Goal: Task Accomplishment & Management: Complete application form

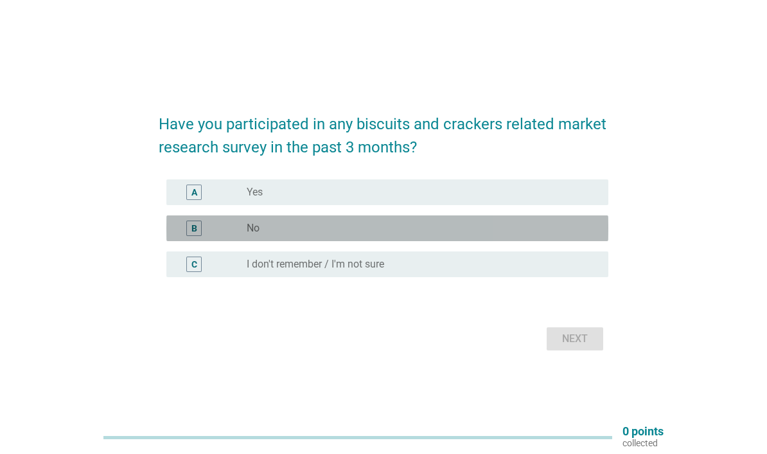
click at [234, 236] on div "B" at bounding box center [212, 227] width 70 height 15
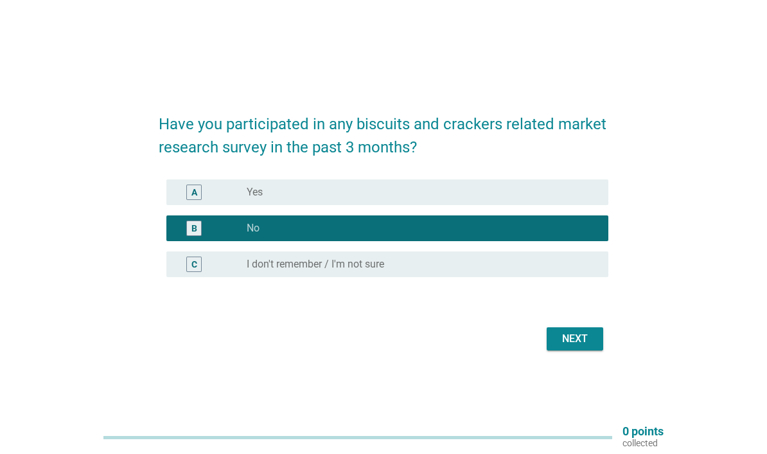
click at [578, 346] on div "Next" at bounding box center [575, 338] width 36 height 15
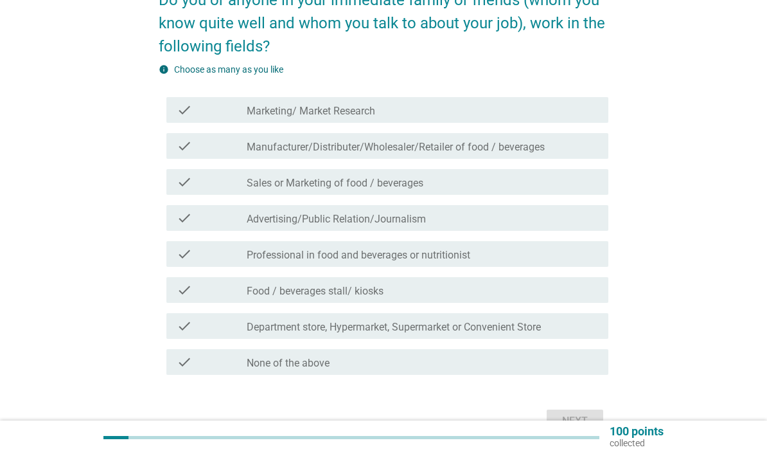
scroll to position [85, 0]
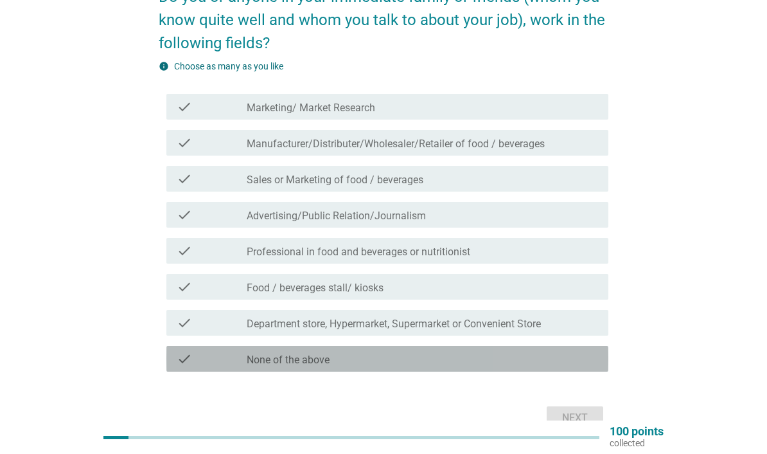
click at [210, 353] on div "check" at bounding box center [212, 358] width 70 height 15
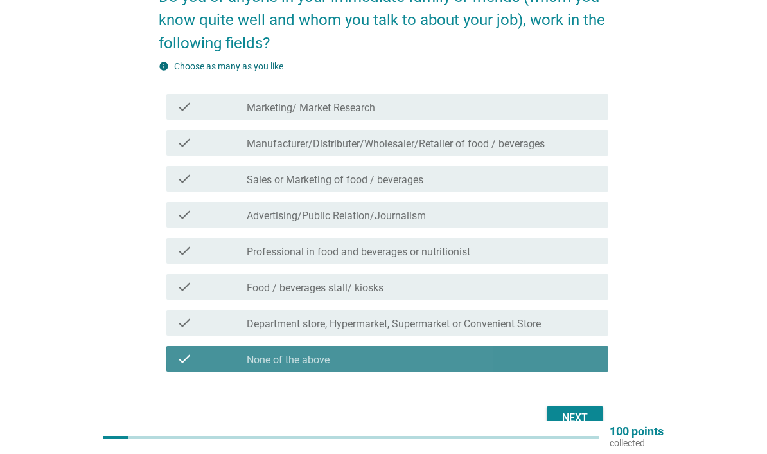
click at [582, 417] on div "Next" at bounding box center [575, 417] width 36 height 15
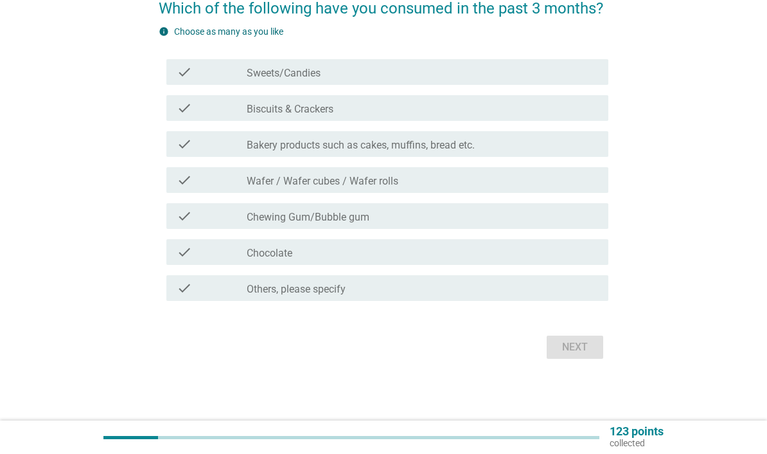
scroll to position [33, 0]
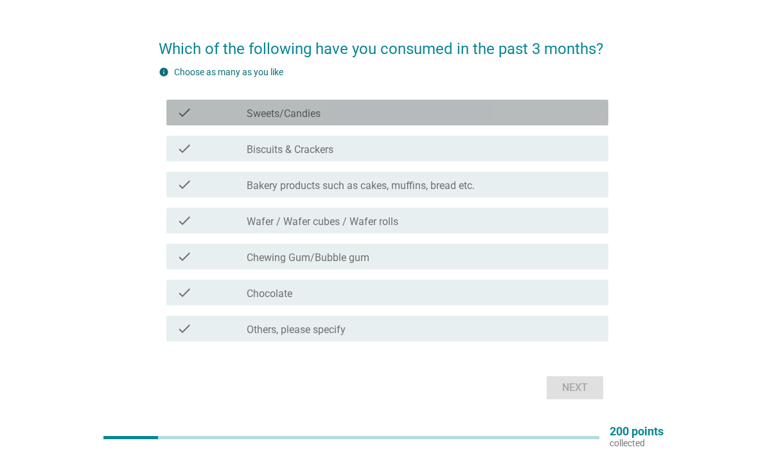
click at [185, 116] on icon "check" at bounding box center [184, 112] width 15 height 15
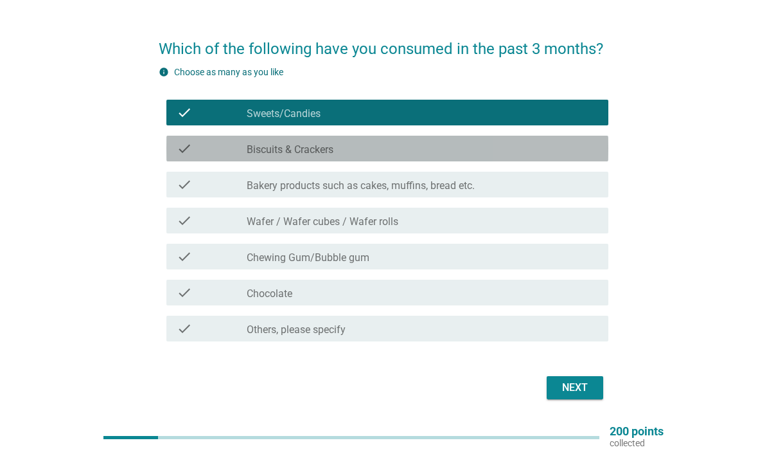
click at [177, 156] on icon "check" at bounding box center [184, 148] width 15 height 15
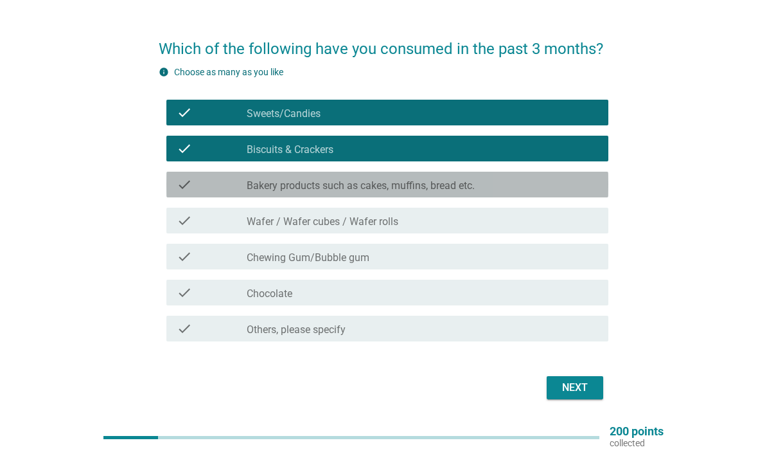
click at [174, 190] on div "check check_box_outline_blank Bakery products such as cakes, muffins, bread etc." at bounding box center [387, 185] width 442 height 26
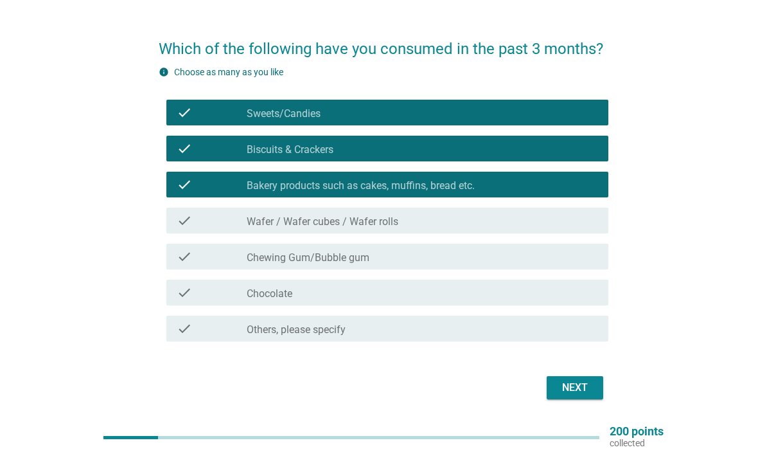
click at [179, 288] on icon "check" at bounding box center [184, 292] width 15 height 15
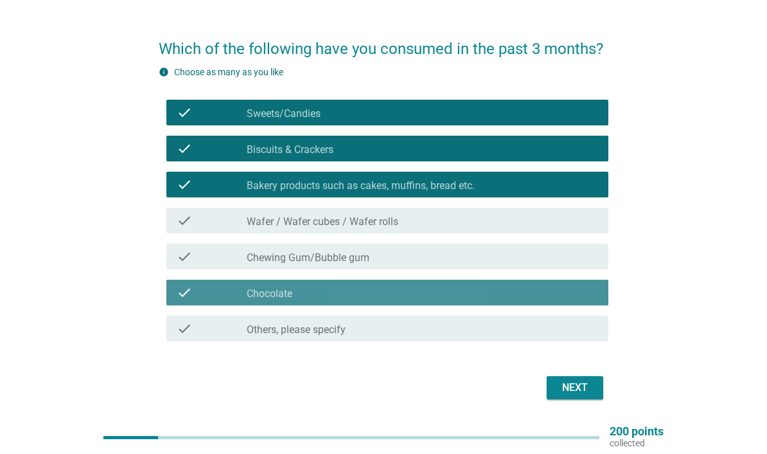
click at [585, 395] on div "Next" at bounding box center [575, 387] width 36 height 15
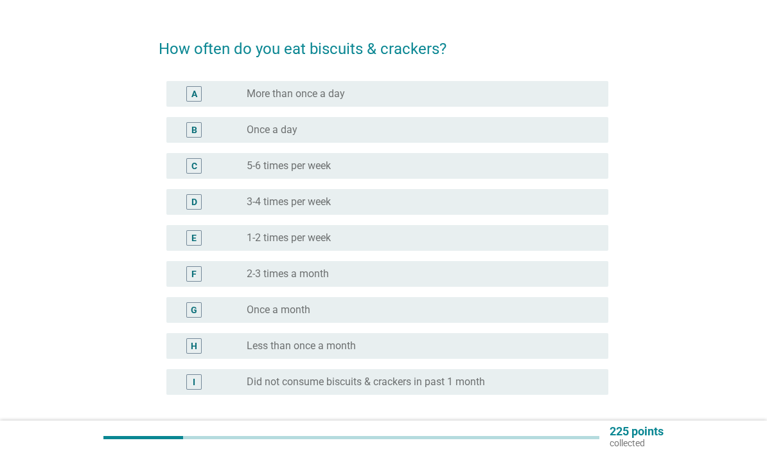
scroll to position [0, 0]
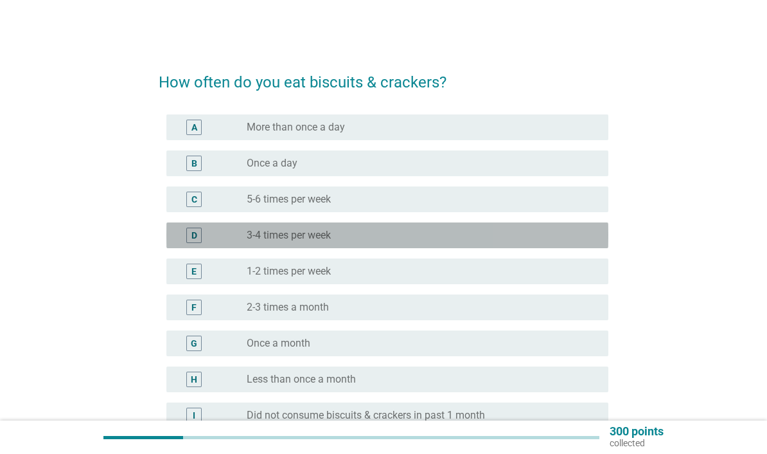
click at [194, 274] on div "E" at bounding box center [194, 271] width 5 height 13
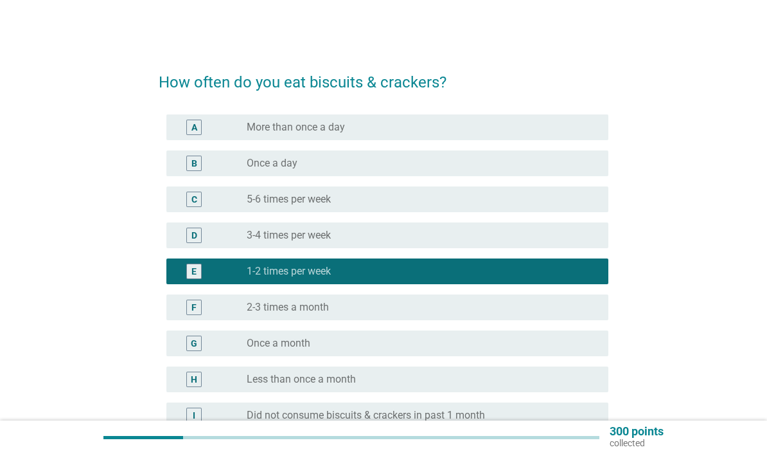
click at [572, 448] on div at bounding box center [351, 437] width 496 height 21
click at [573, 448] on div at bounding box center [351, 437] width 496 height 21
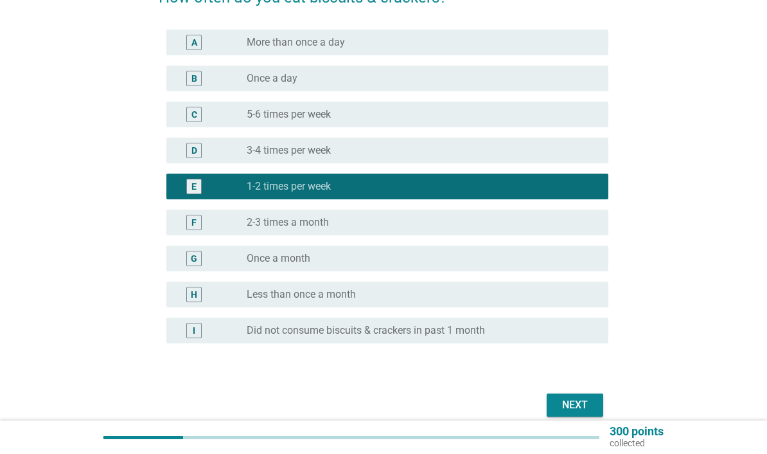
scroll to position [97, 0]
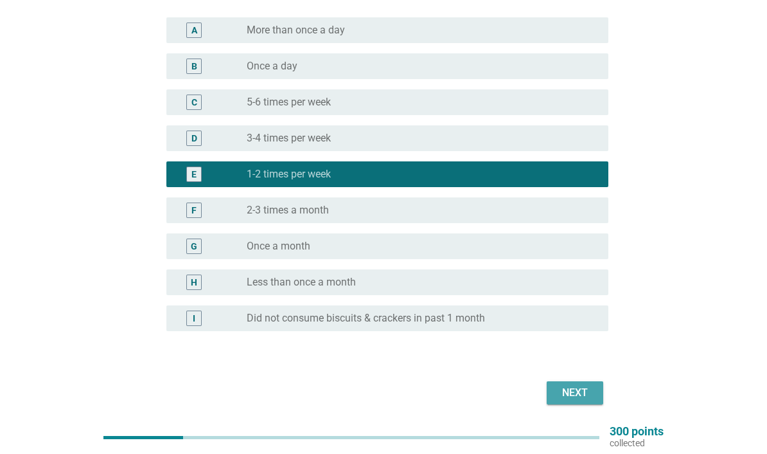
click at [580, 397] on div "Next" at bounding box center [575, 392] width 36 height 15
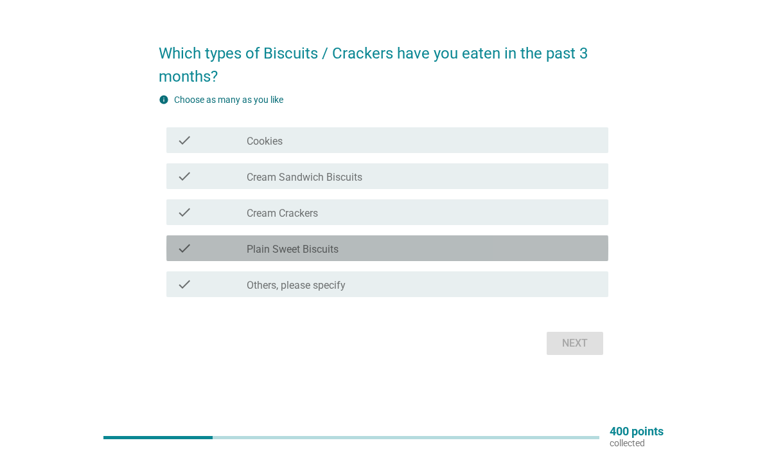
click at [181, 256] on icon "check" at bounding box center [184, 247] width 15 height 15
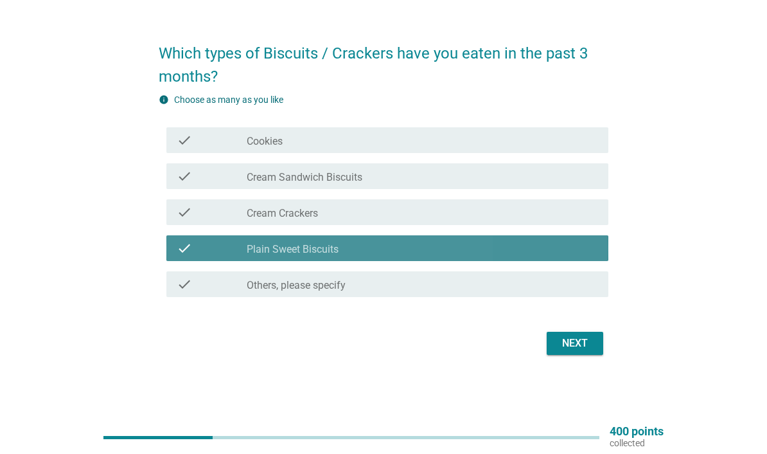
click at [577, 355] on button "Next" at bounding box center [575, 343] width 57 height 23
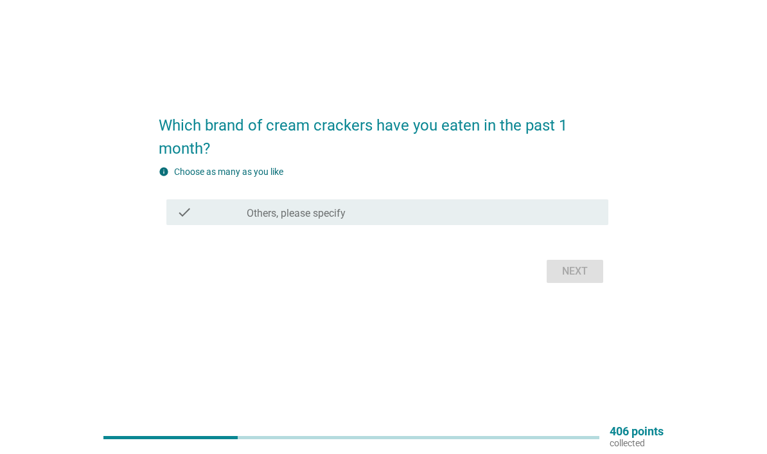
scroll to position [0, 0]
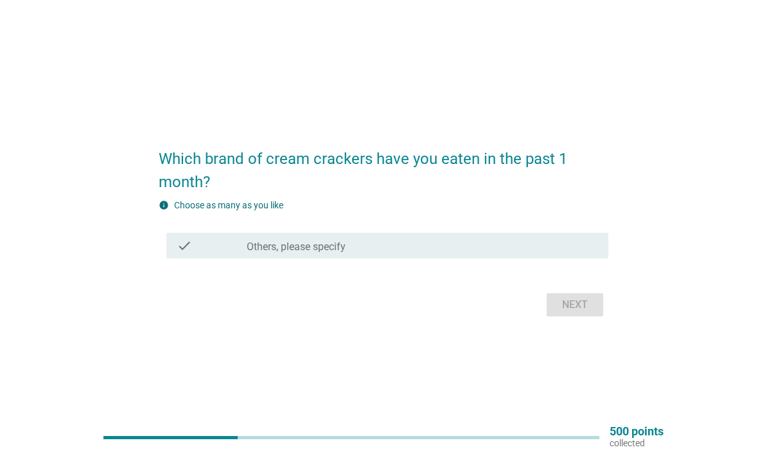
click at [578, 320] on div "Next" at bounding box center [384, 304] width 450 height 31
click at [179, 253] on icon "check" at bounding box center [184, 245] width 15 height 15
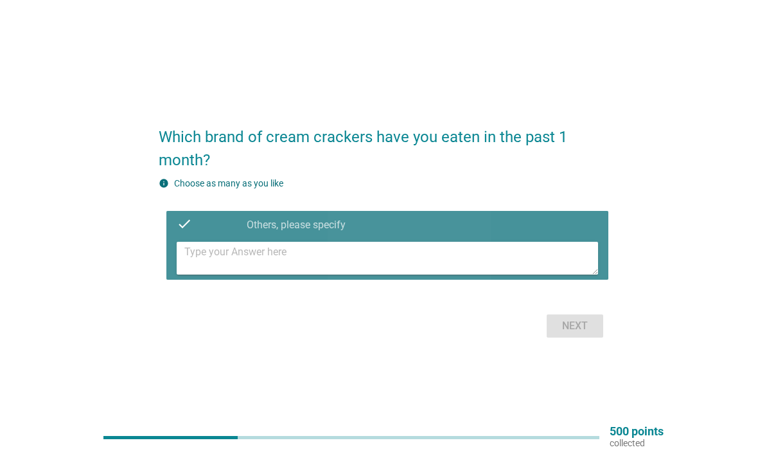
click at [191, 274] on textarea at bounding box center [391, 258] width 414 height 33
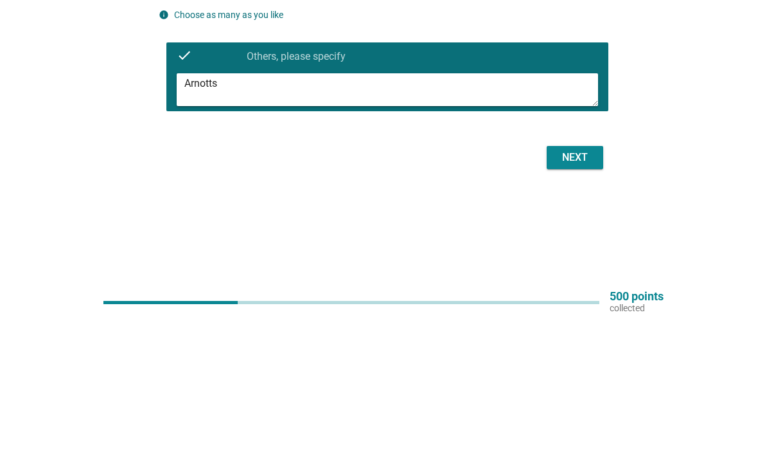
type textarea "Arnotts"
click at [575, 281] on button "Next" at bounding box center [575, 292] width 57 height 23
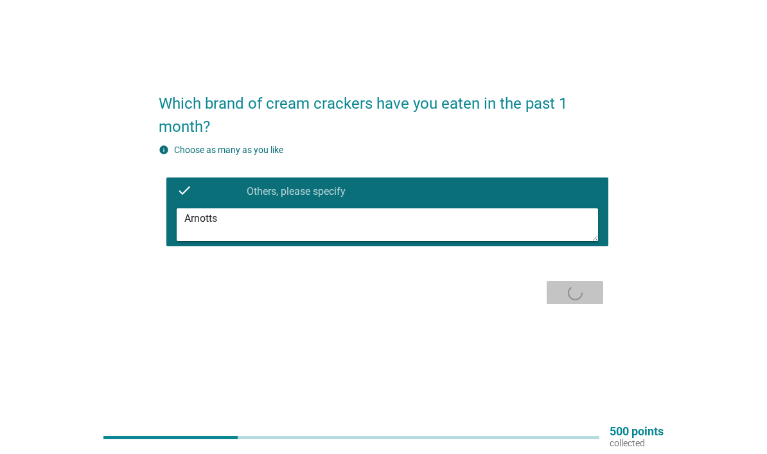
scroll to position [0, 0]
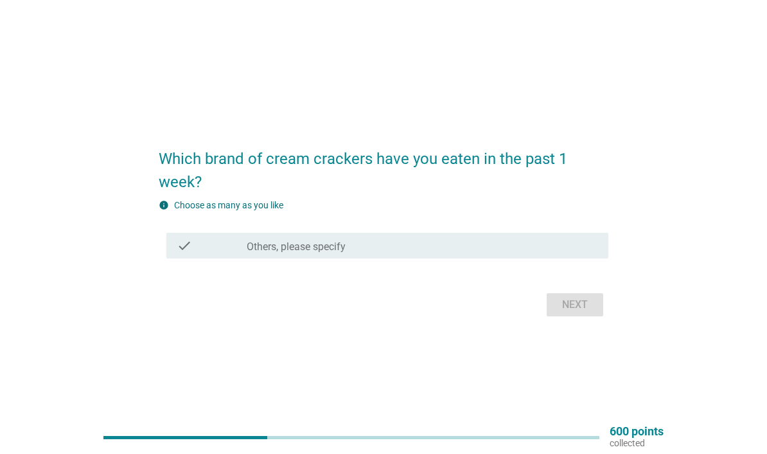
click at [247, 253] on label "Others, please specify" at bounding box center [296, 246] width 99 height 13
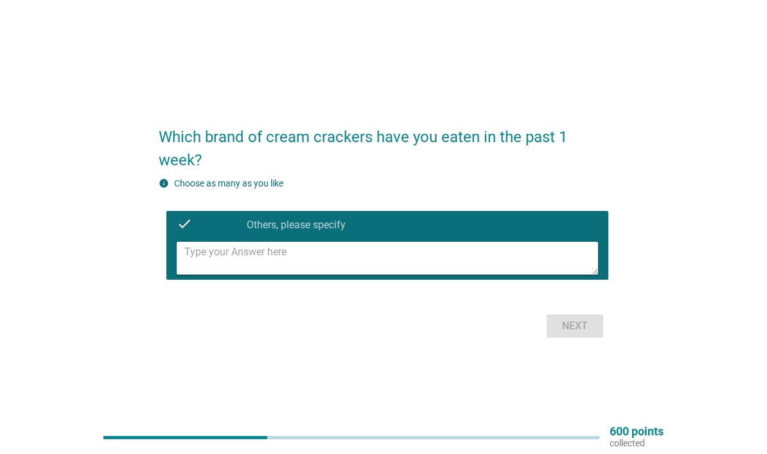
click at [448, 274] on textarea at bounding box center [391, 258] width 414 height 33
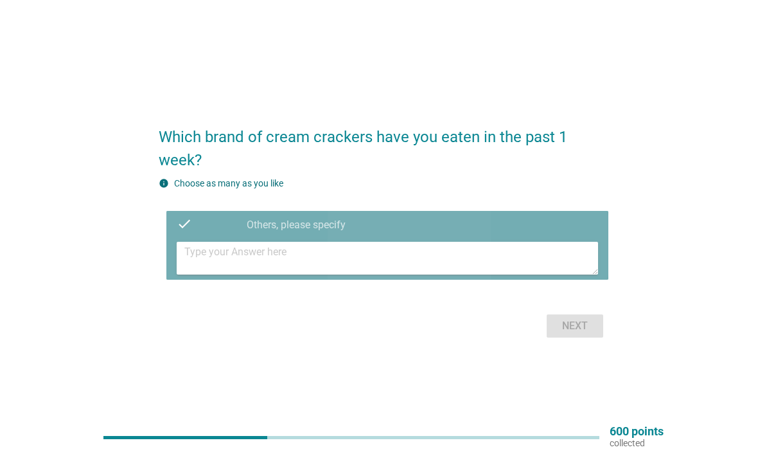
scroll to position [33, 0]
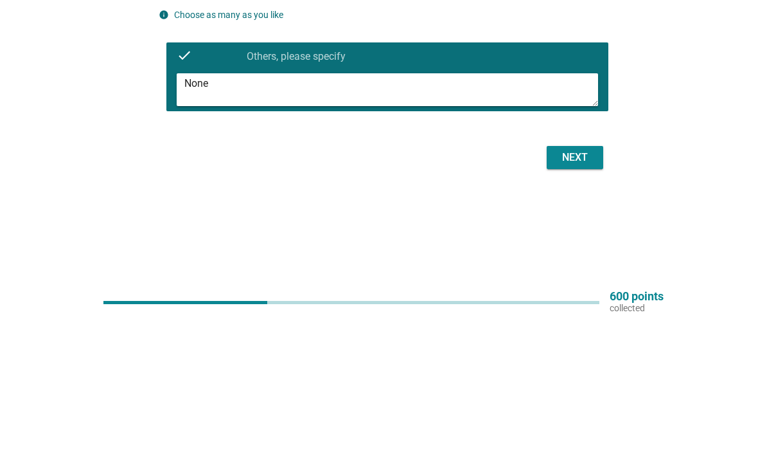
type textarea "None"
click at [588, 285] on div "Next" at bounding box center [575, 292] width 36 height 15
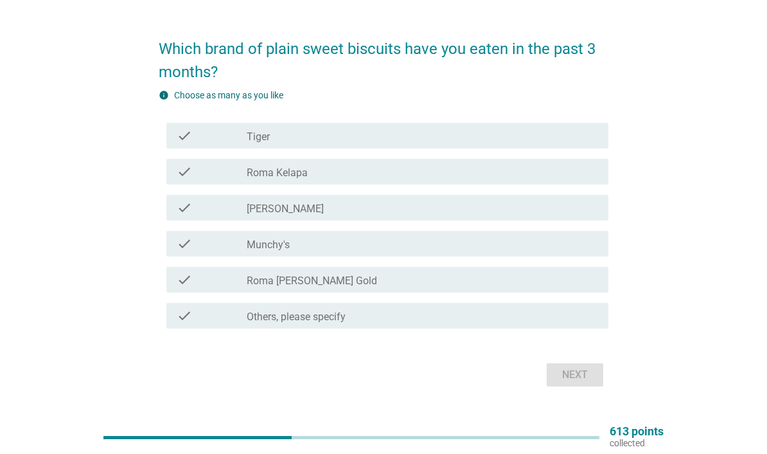
scroll to position [0, 0]
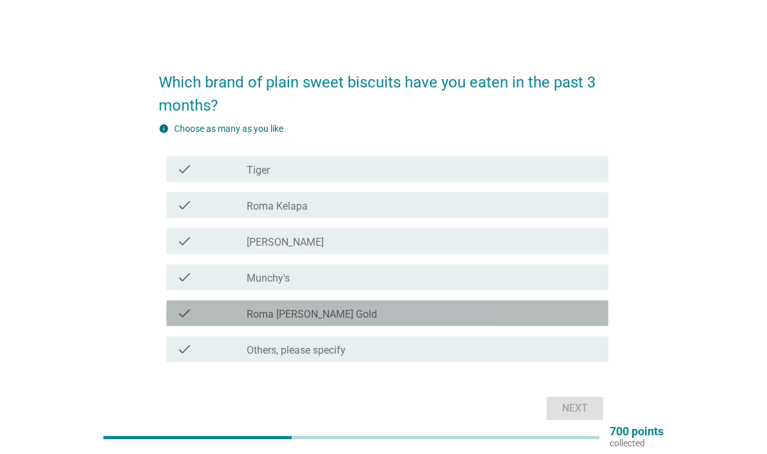
click at [182, 357] on icon "check" at bounding box center [184, 348] width 15 height 15
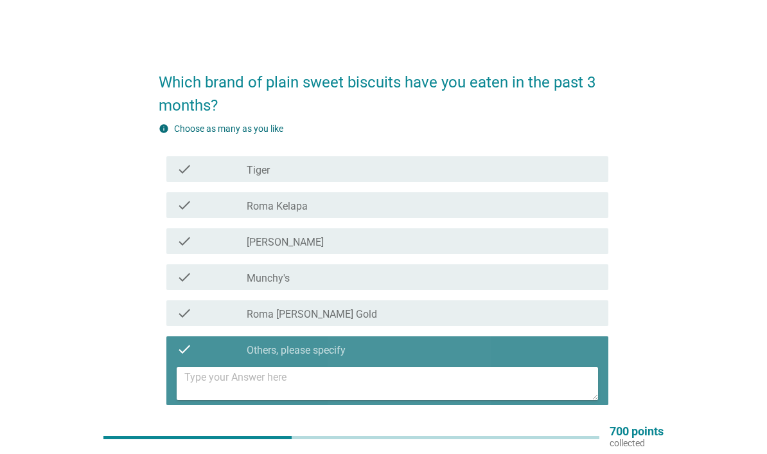
click at [418, 388] on textarea at bounding box center [391, 383] width 414 height 33
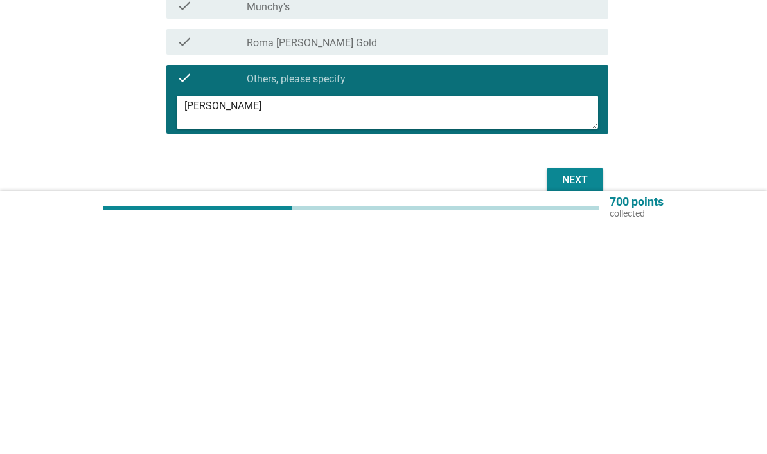
type textarea "[PERSON_NAME]"
click at [581, 402] on div "Next" at bounding box center [575, 409] width 36 height 15
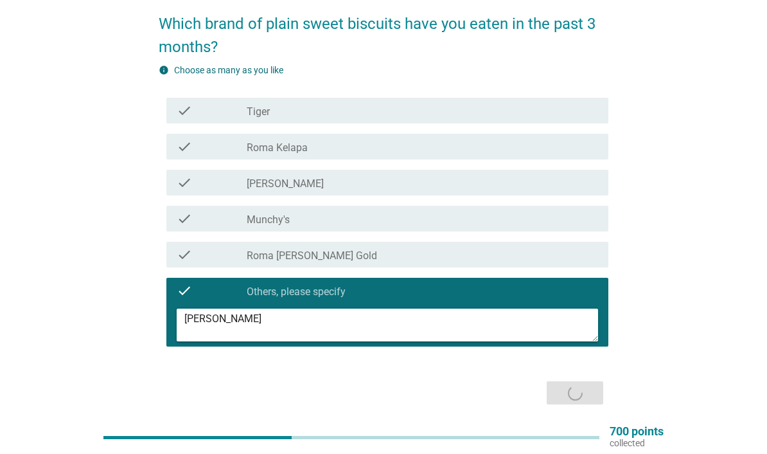
scroll to position [33, 0]
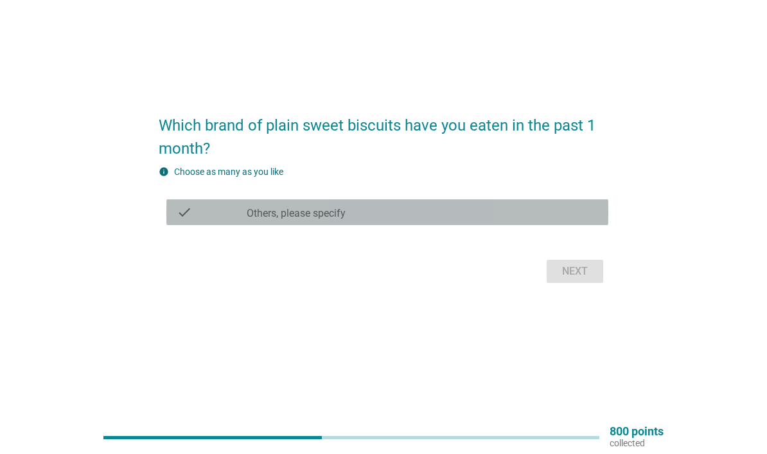
click at [220, 220] on div "check" at bounding box center [212, 211] width 70 height 15
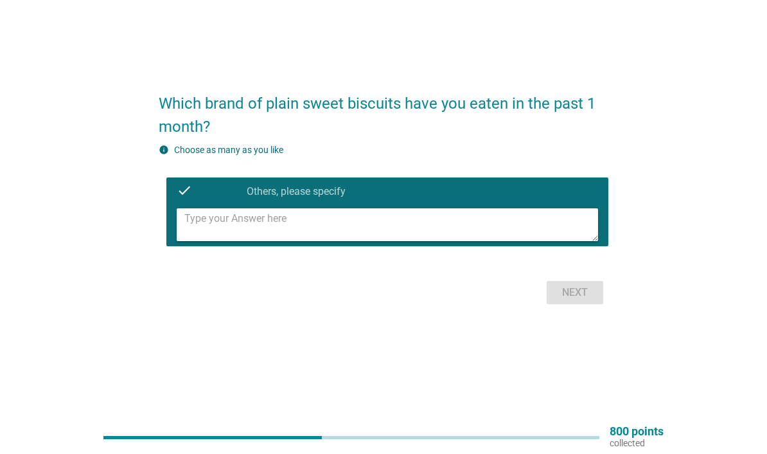
click at [206, 239] on textarea at bounding box center [391, 224] width 414 height 33
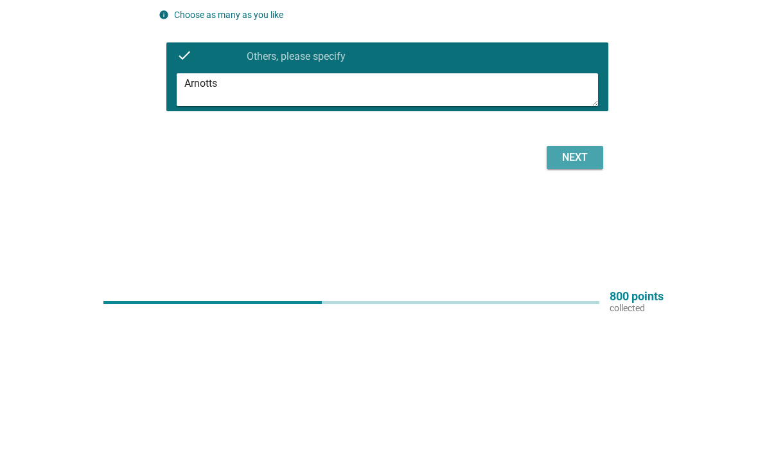
type textarea "Arnotts"
click at [582, 285] on div "Next" at bounding box center [575, 292] width 36 height 15
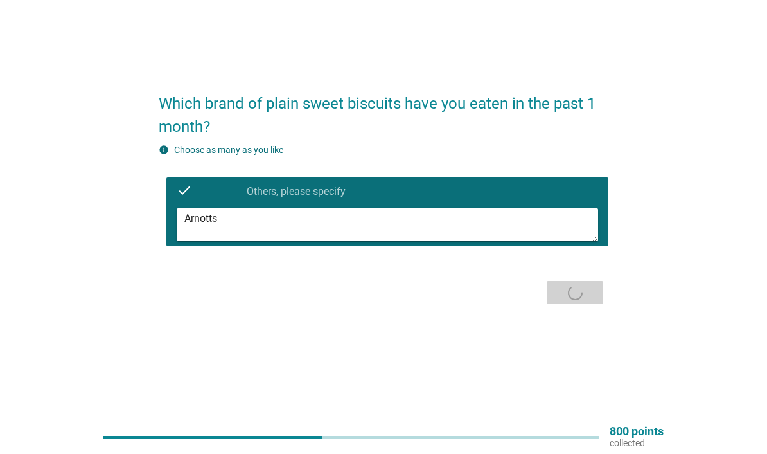
scroll to position [0, 0]
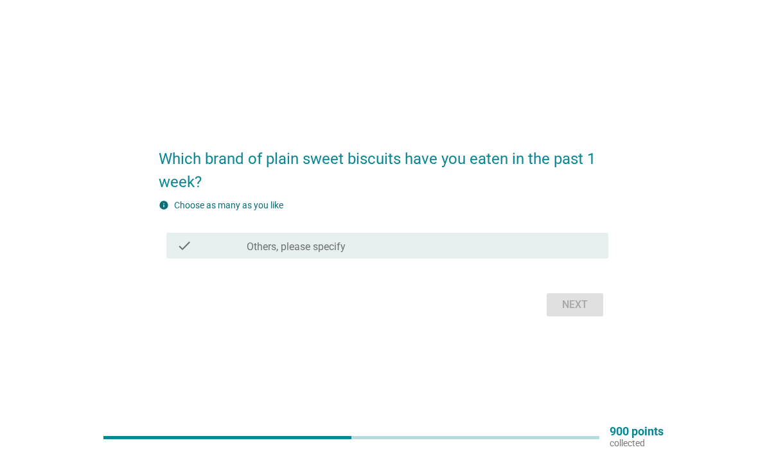
click at [546, 258] on div "check check_box Others, please specify" at bounding box center [387, 246] width 442 height 26
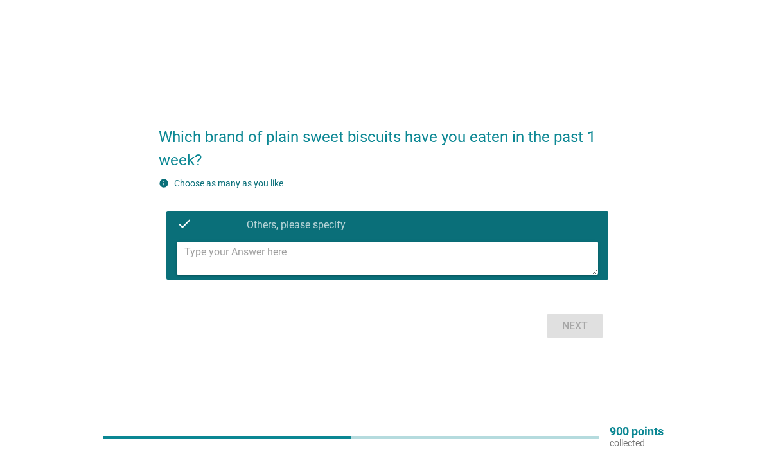
click at [550, 274] on textarea at bounding box center [391, 258] width 414 height 33
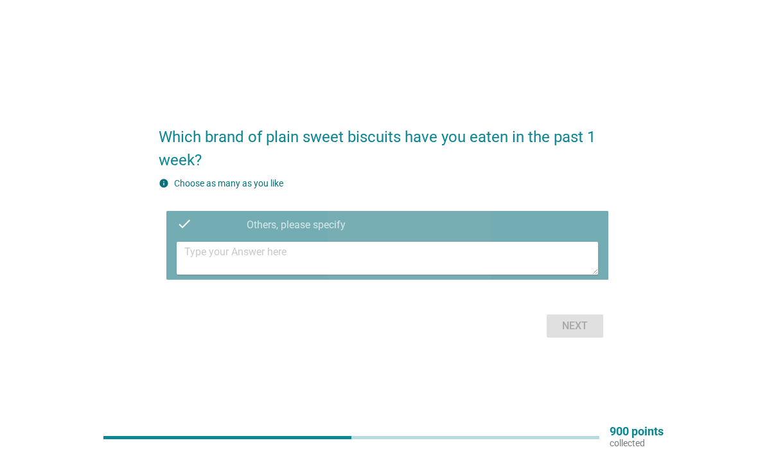
scroll to position [33, 0]
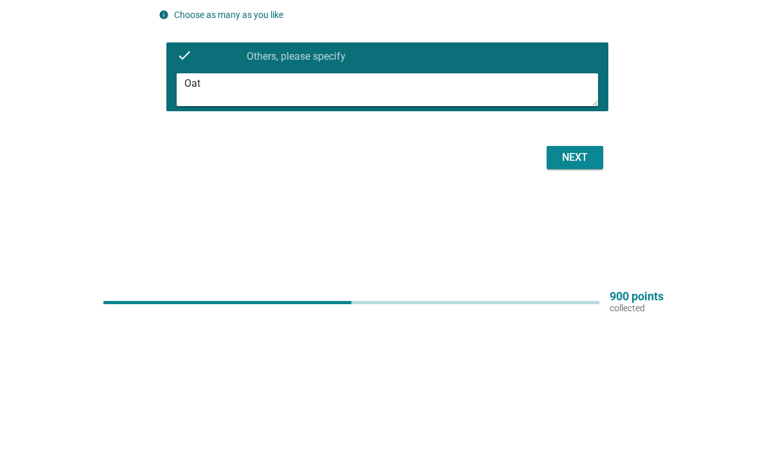
type textarea "Oat"
click at [581, 285] on div "Next" at bounding box center [575, 292] width 36 height 15
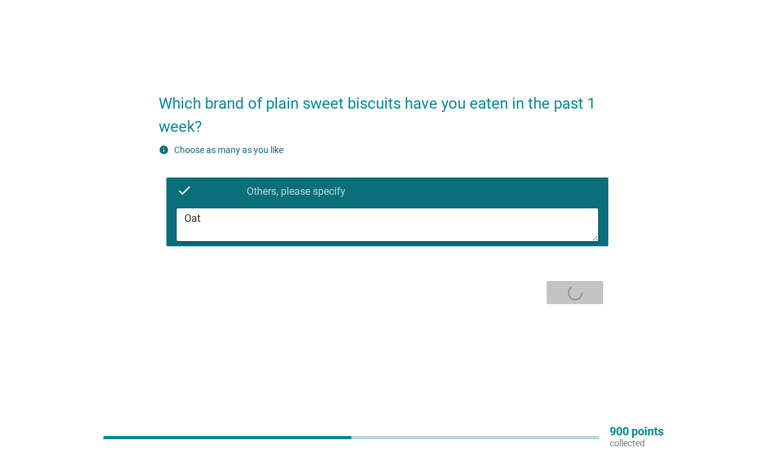
scroll to position [0, 0]
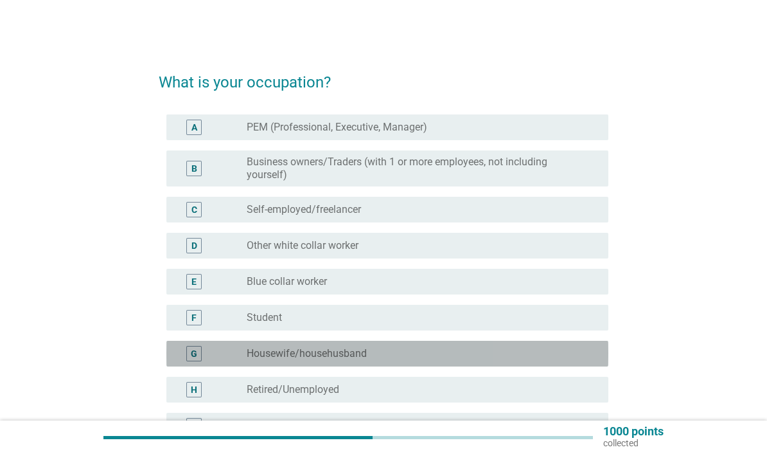
click at [183, 389] on div "H" at bounding box center [194, 389] width 35 height 15
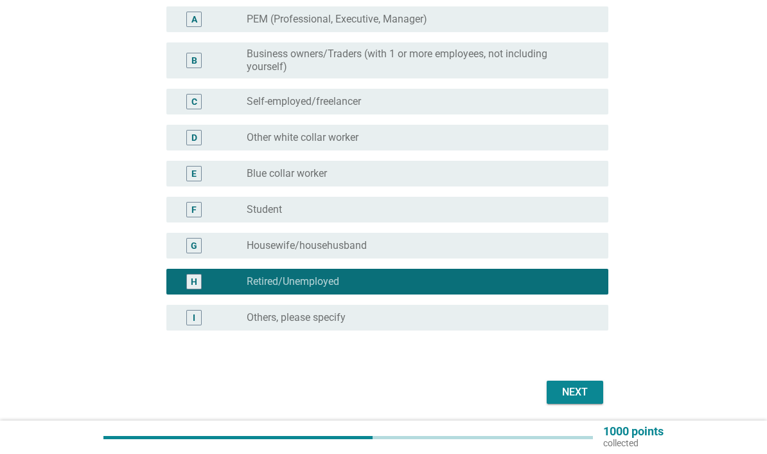
scroll to position [107, 0]
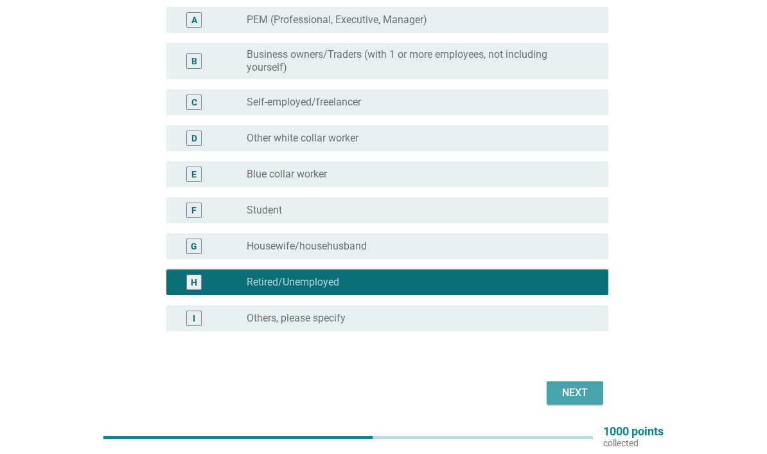
click at [574, 395] on div "Next" at bounding box center [575, 392] width 36 height 15
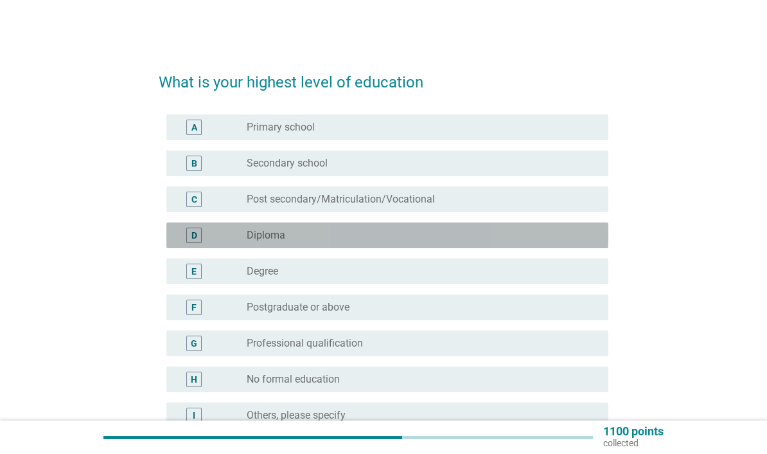
click at [178, 242] on div "D" at bounding box center [194, 235] width 35 height 15
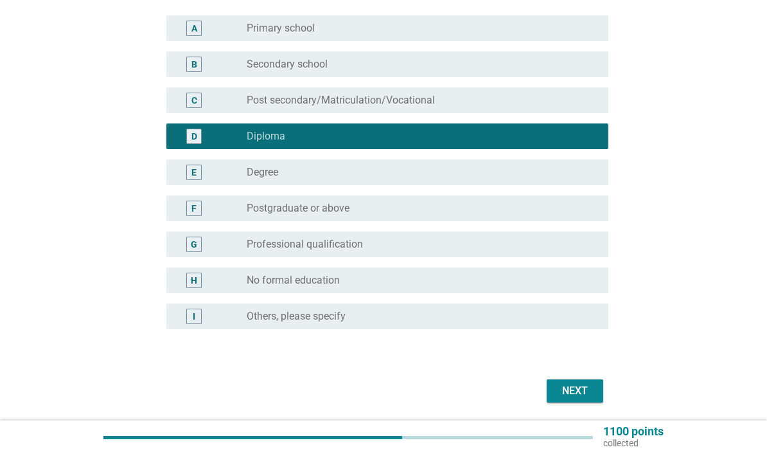
scroll to position [97, 0]
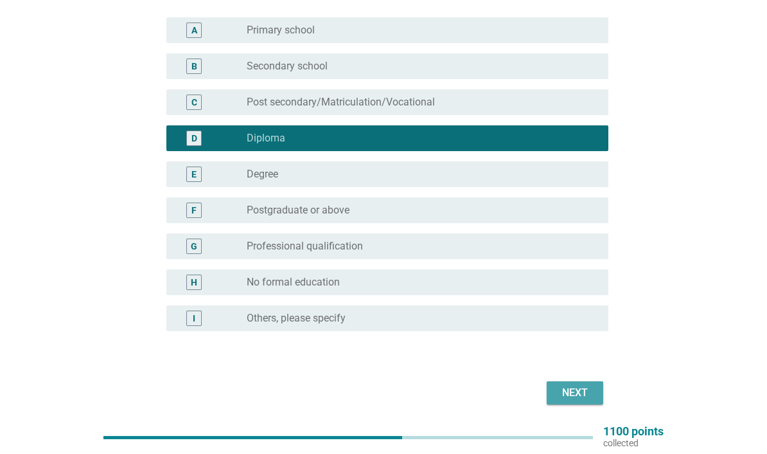
click at [578, 399] on div "Next" at bounding box center [575, 392] width 36 height 15
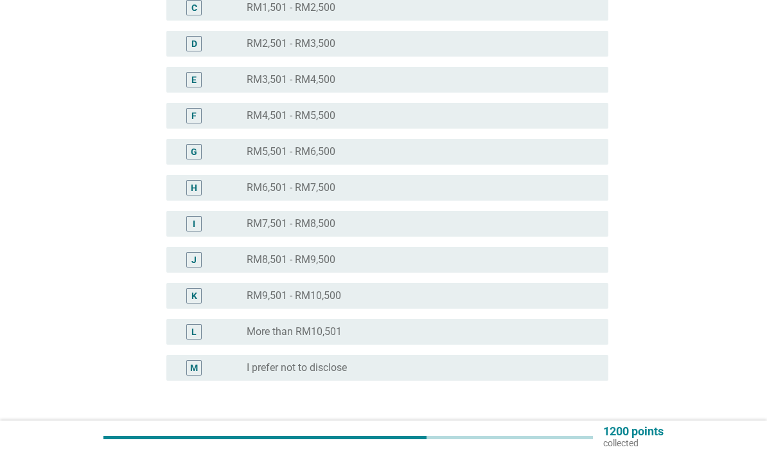
scroll to position [253, 0]
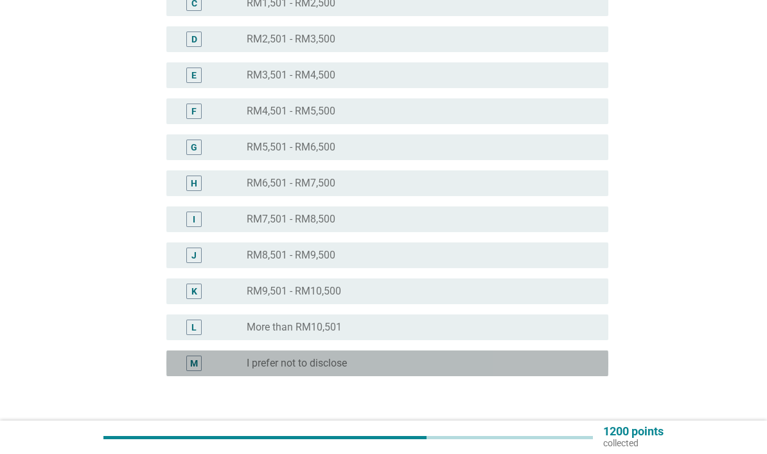
click at [192, 371] on div "M radio_button_unchecked I prefer not to disclose" at bounding box center [387, 363] width 442 height 26
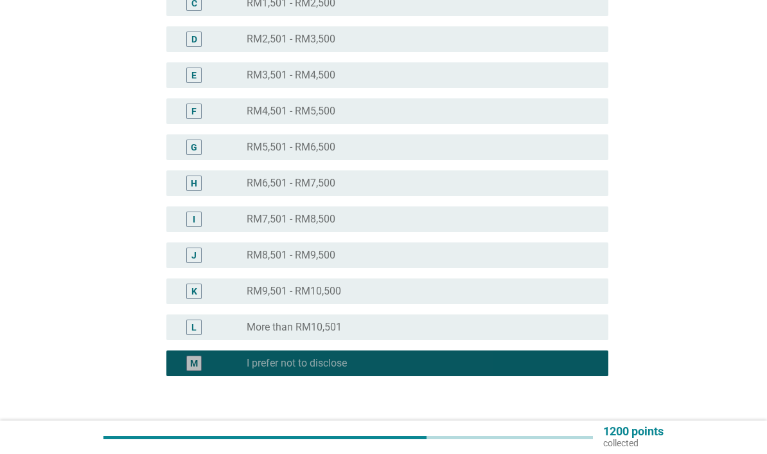
click at [580, 439] on div "Next" at bounding box center [575, 437] width 36 height 15
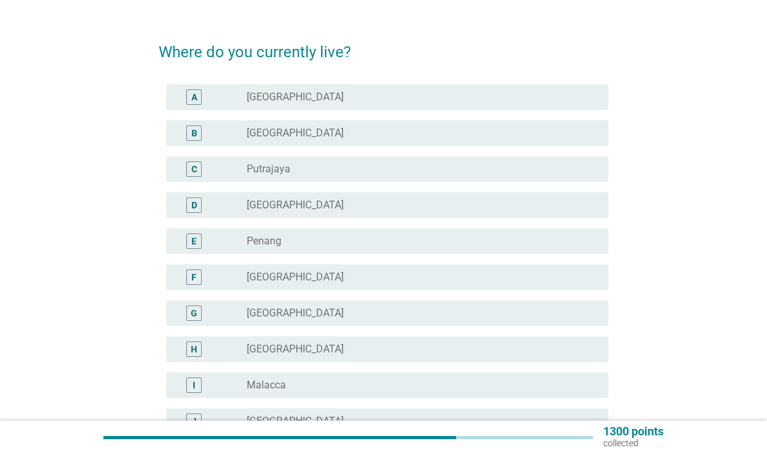
scroll to position [31, 0]
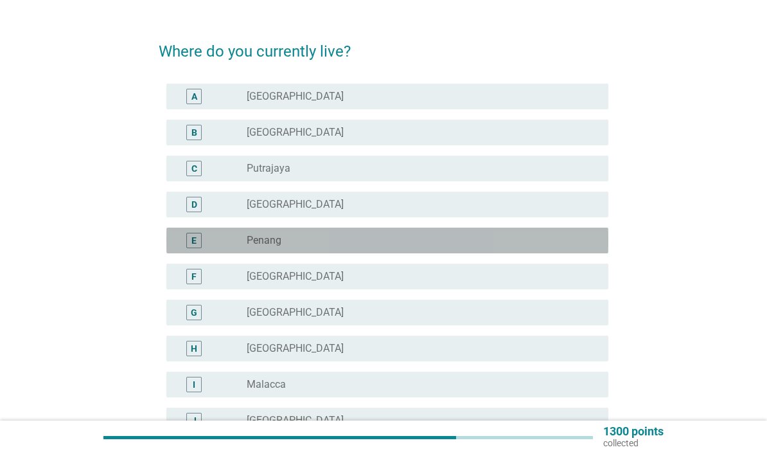
click at [192, 244] on div "E" at bounding box center [194, 240] width 5 height 13
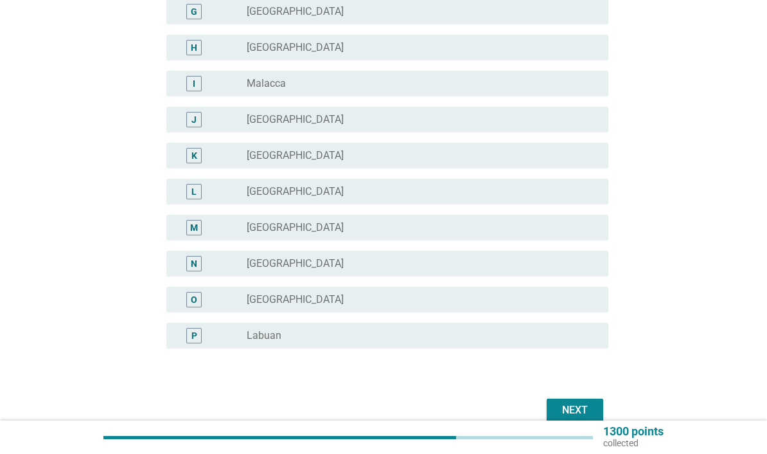
scroll to position [336, 0]
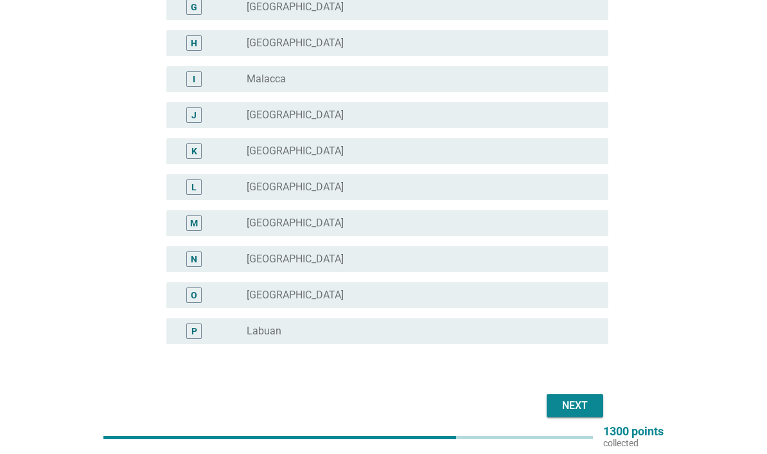
click at [583, 407] on div "Next" at bounding box center [575, 405] width 36 height 15
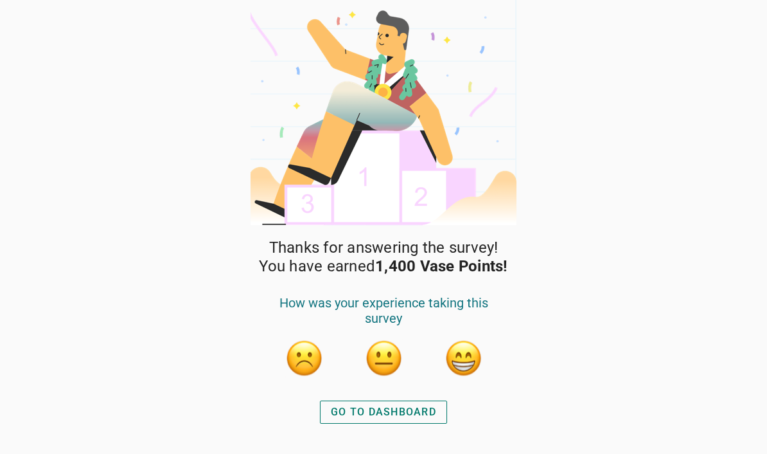
scroll to position [36, 0]
